Goal: Obtain resource: Download file/media

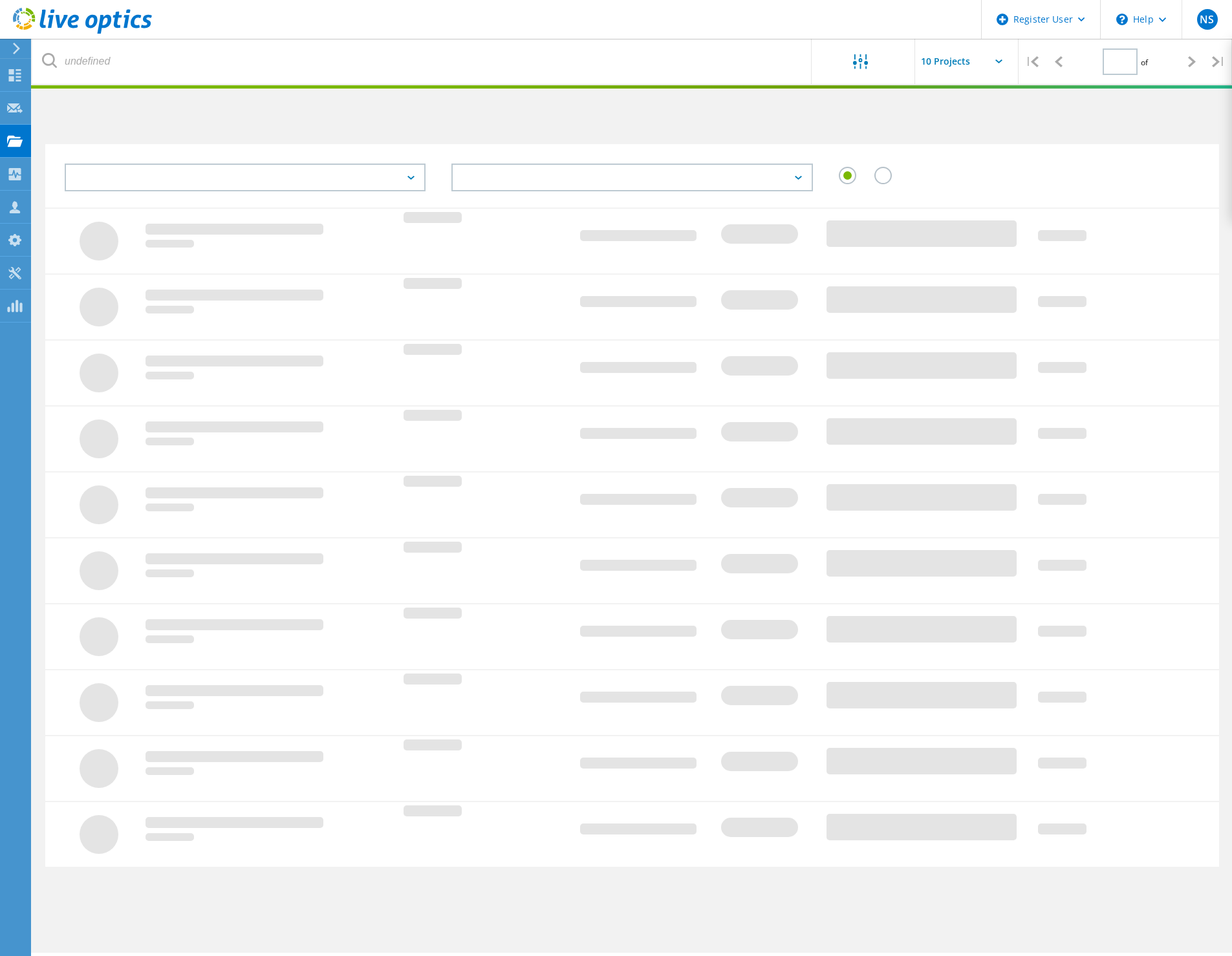
type input "1"
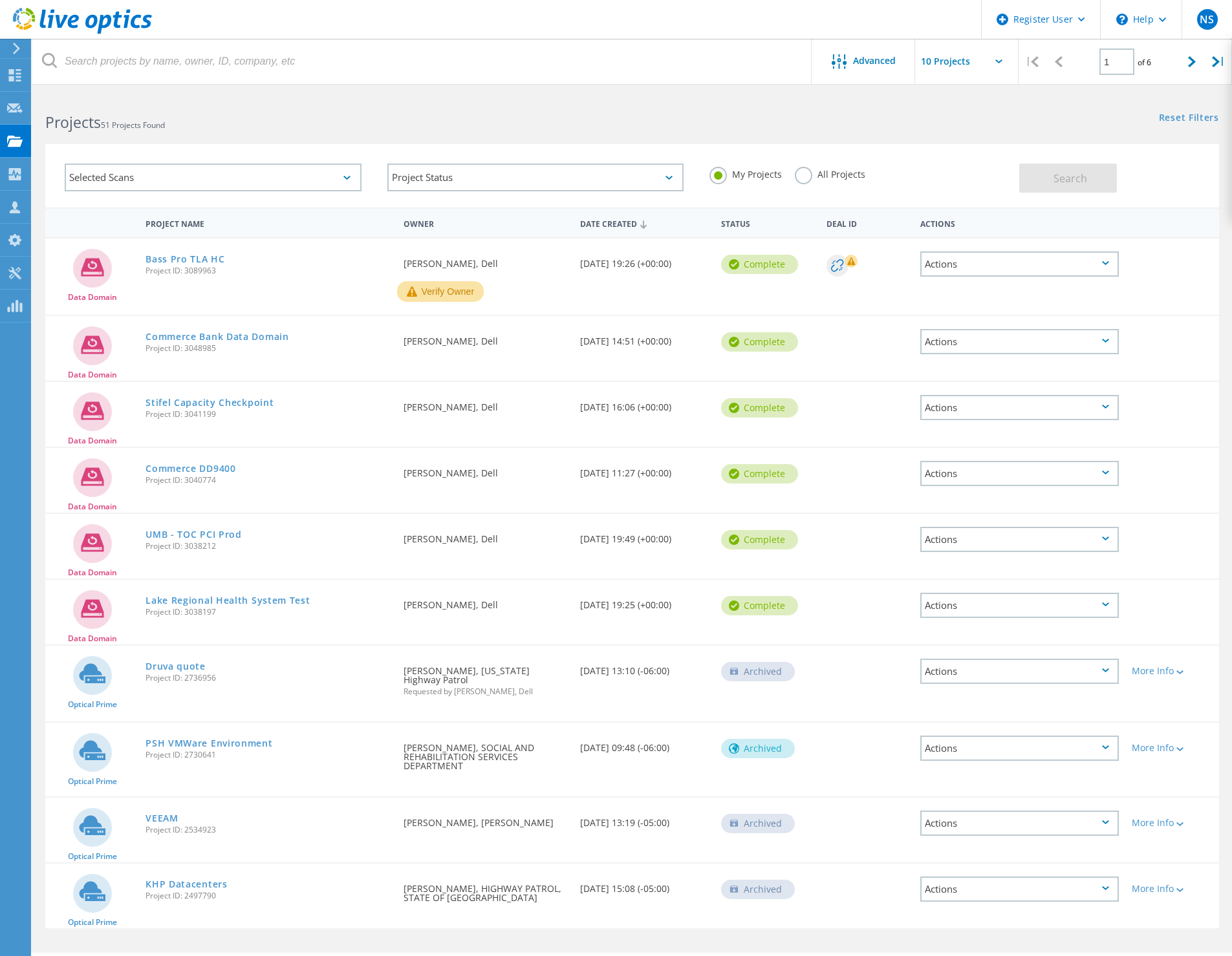
click at [446, 297] on button "Verify Owner" at bounding box center [441, 291] width 87 height 20
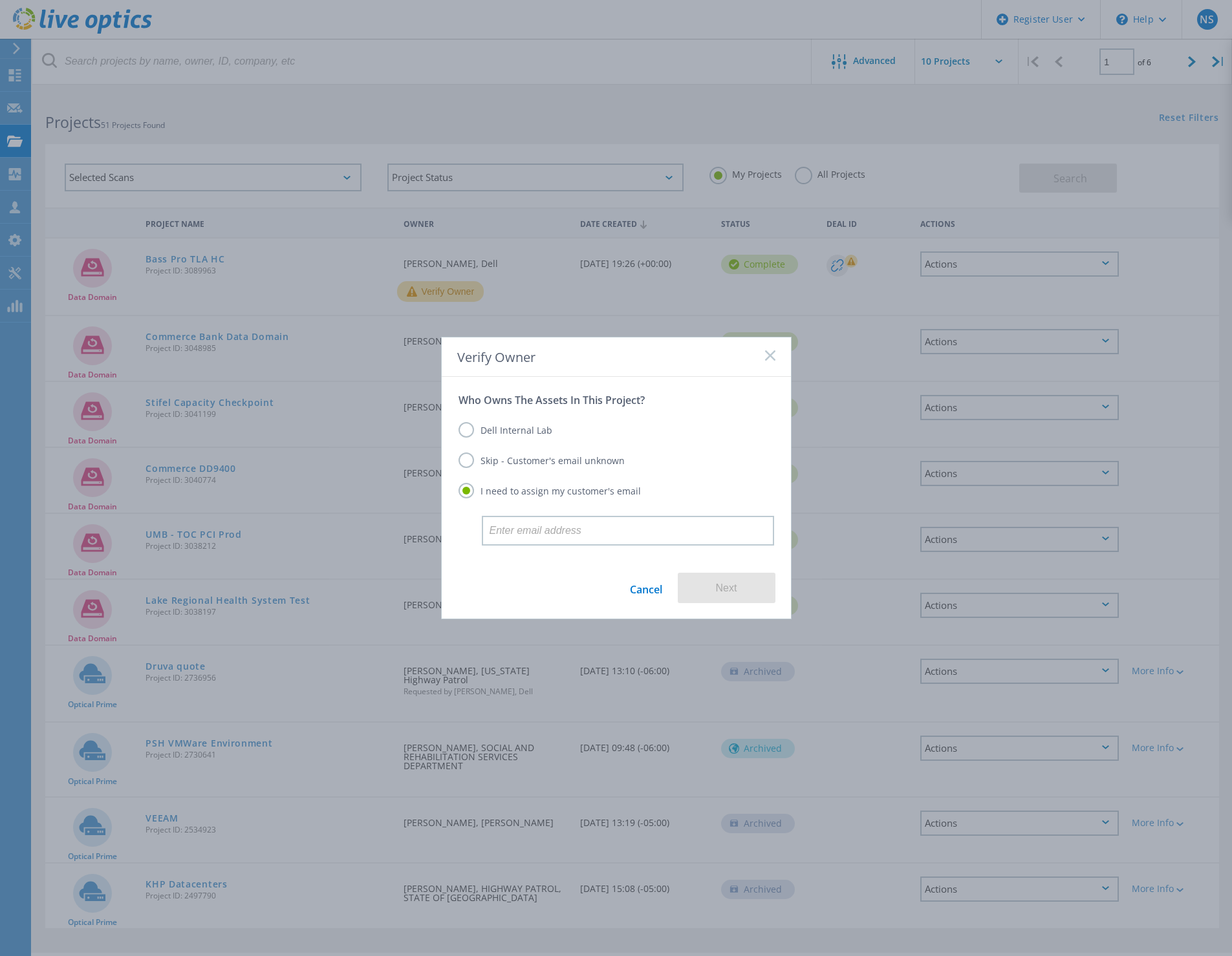
click at [488, 433] on label "Dell Internal Lab" at bounding box center [504, 430] width 94 height 15
click at [0, 0] on input "Dell Internal Lab" at bounding box center [0, 0] width 0 height 0
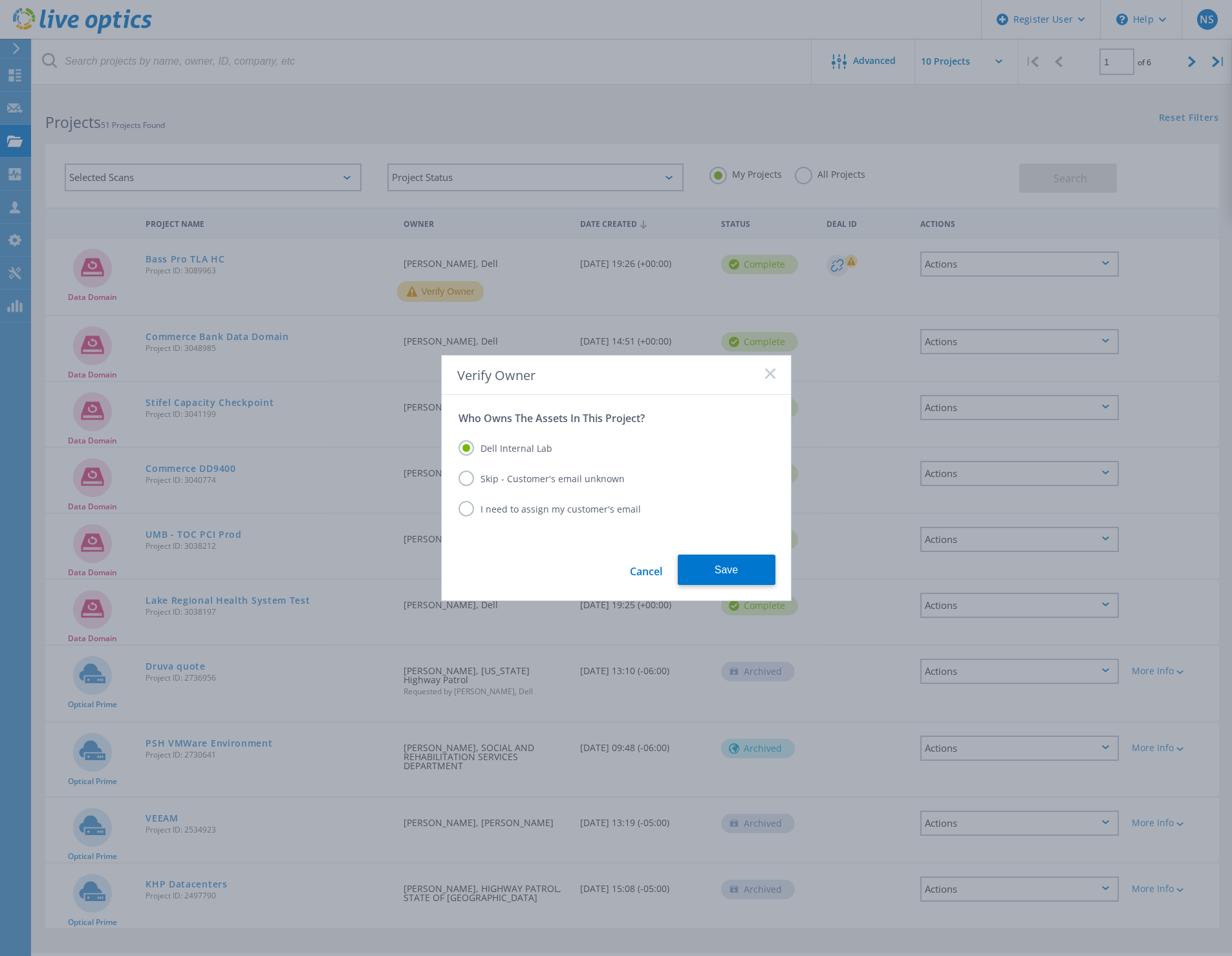
click at [476, 478] on label "Skip - Customer's email unknown" at bounding box center [541, 478] width 166 height 15
click at [0, 0] on input "Skip - Customer's email unknown" at bounding box center [0, 0] width 0 height 0
drag, startPoint x: 716, startPoint y: 561, endPoint x: 716, endPoint y: 568, distance: 7.0
click at [716, 563] on button "Next" at bounding box center [726, 570] width 97 height 31
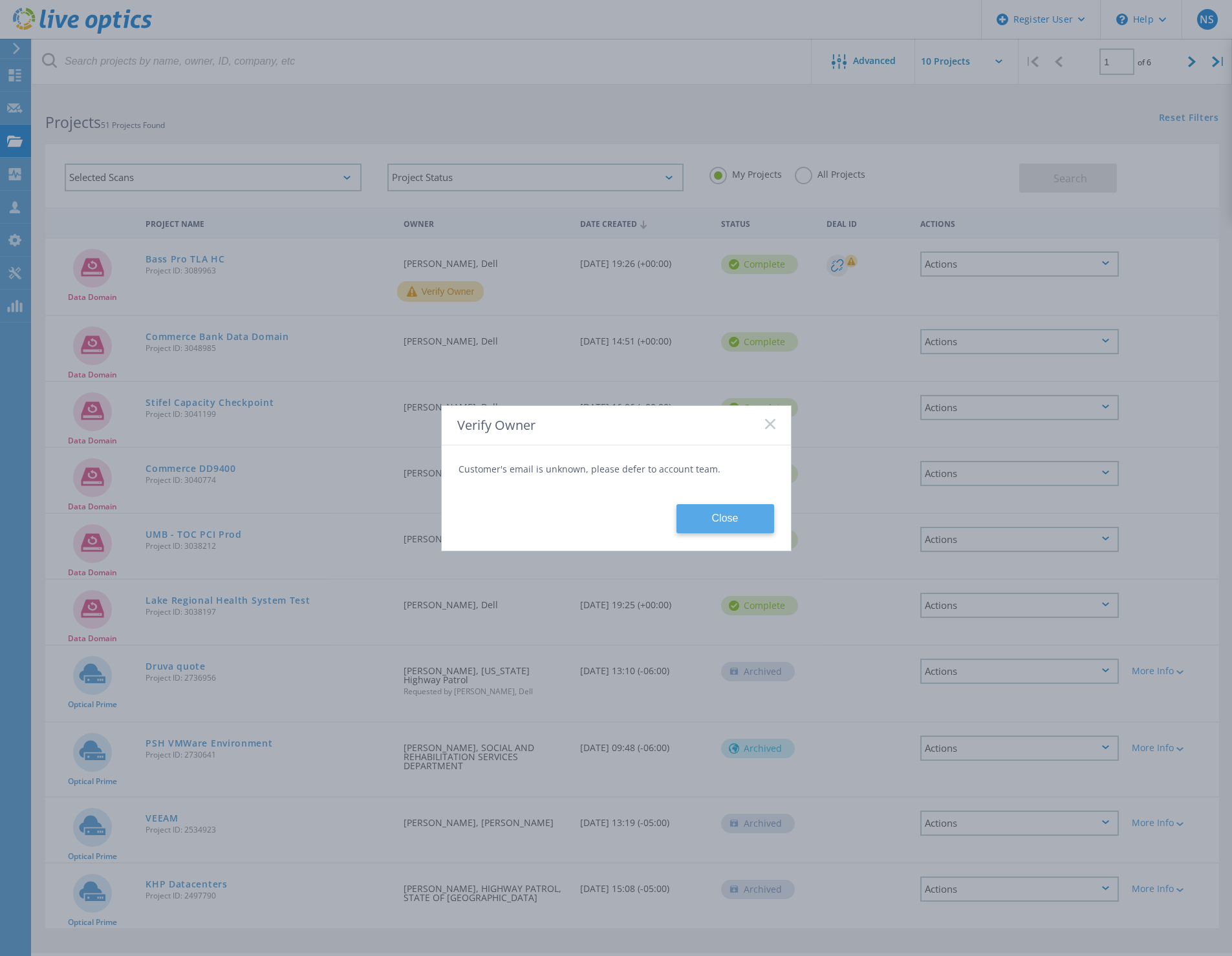
click at [710, 527] on button "Close" at bounding box center [724, 518] width 97 height 29
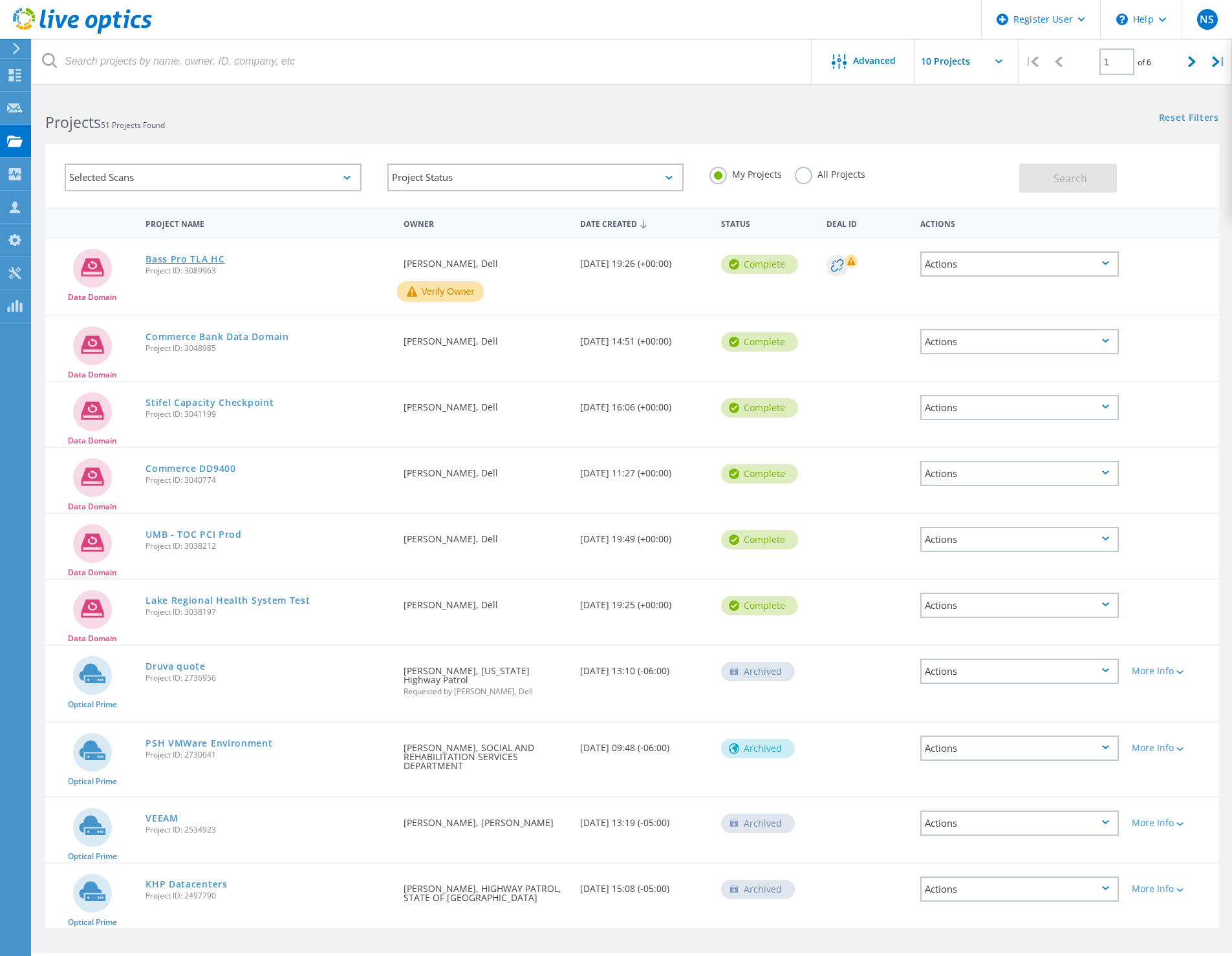
click at [198, 264] on link "Bass Pro TLA HC" at bounding box center [185, 258] width 79 height 9
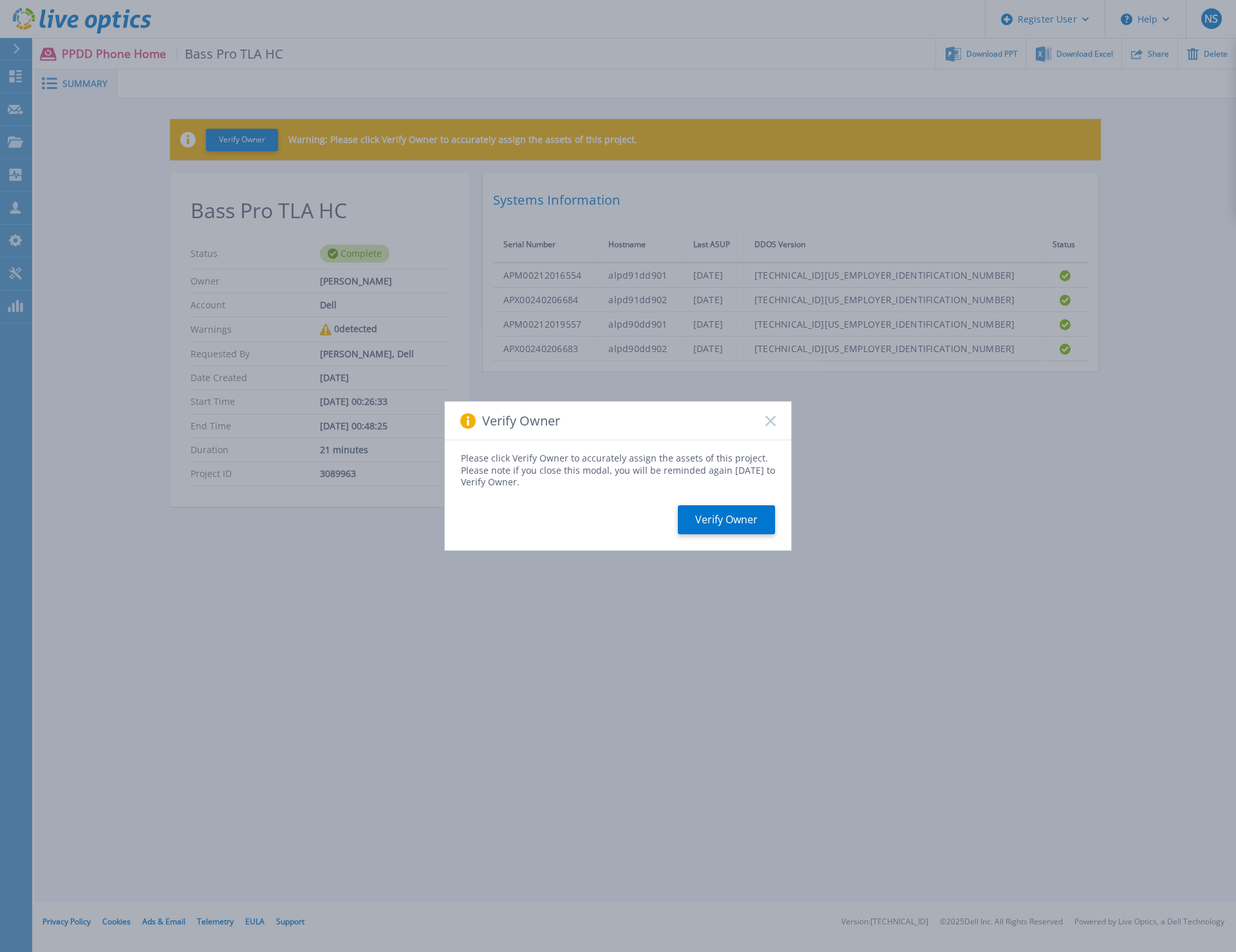
click at [772, 424] on rect at bounding box center [770, 420] width 11 height 11
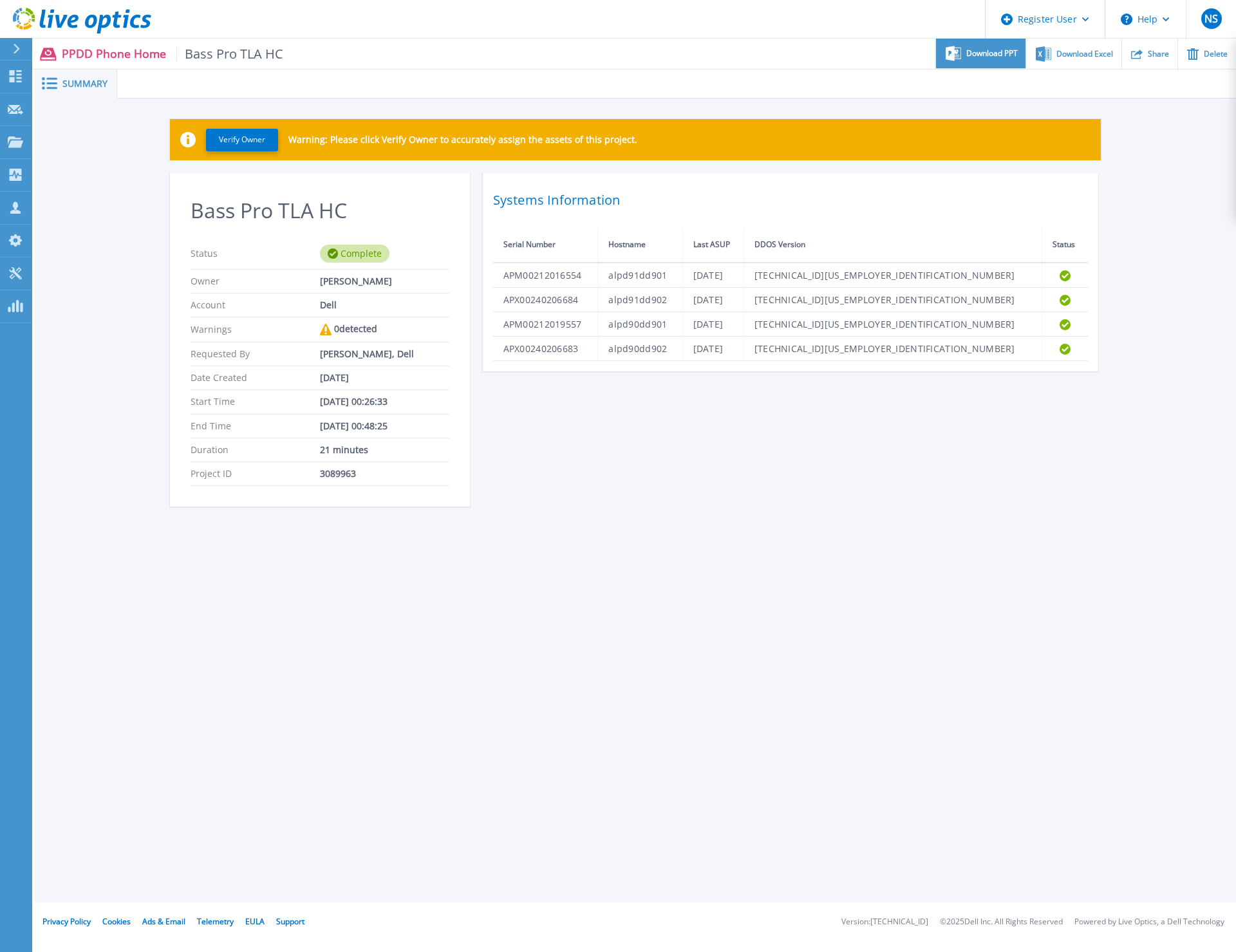
click at [992, 56] on span "Download PPT" at bounding box center [992, 54] width 52 height 8
